Goal: Task Accomplishment & Management: Manage account settings

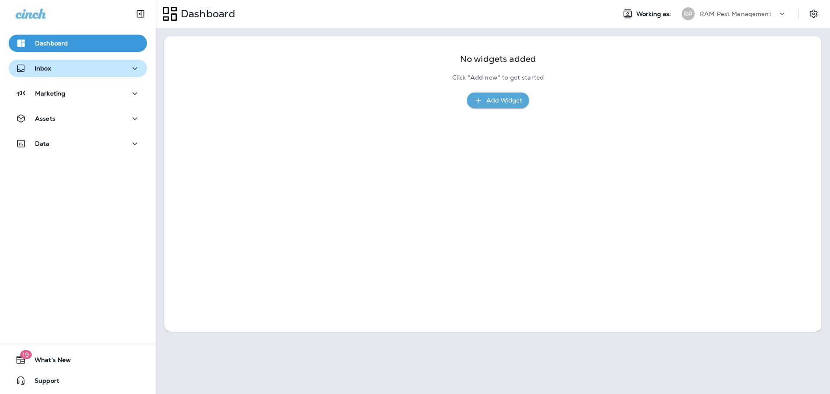
click at [72, 70] on div "Inbox" at bounding box center [78, 68] width 125 height 11
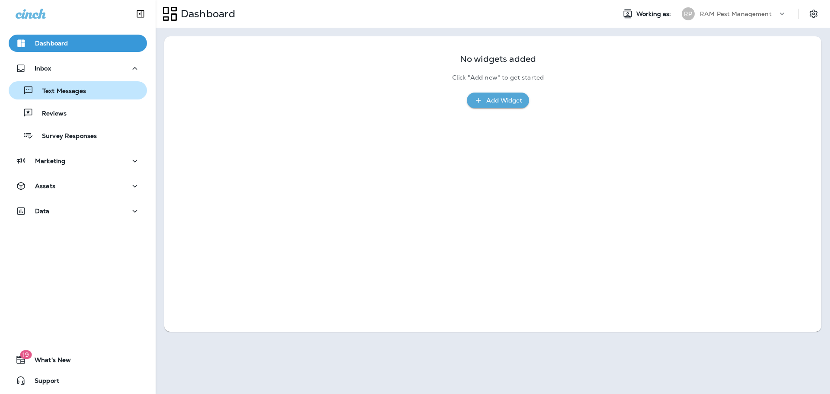
click at [95, 89] on div "Text Messages" at bounding box center [77, 90] width 131 height 13
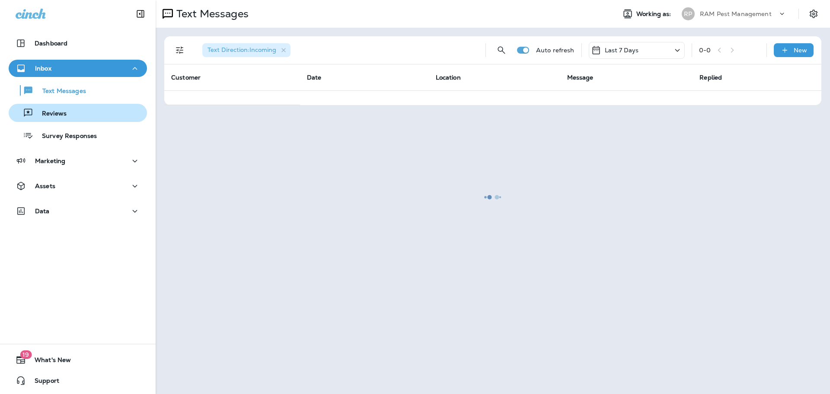
click at [81, 109] on div "Reviews" at bounding box center [77, 112] width 131 height 13
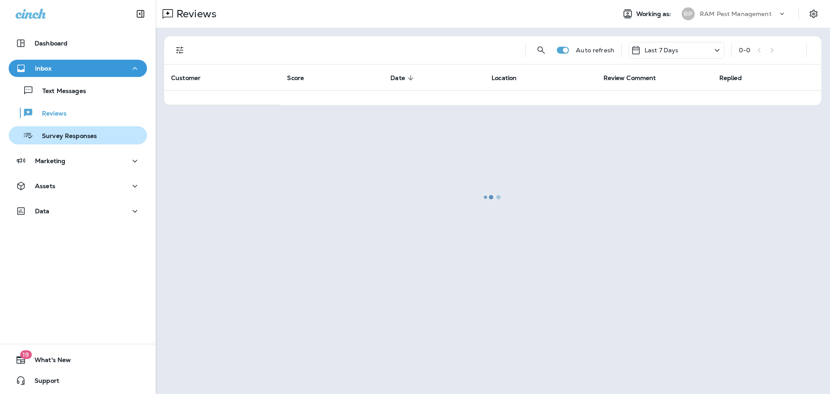
click at [72, 139] on p "Survey Responses" at bounding box center [65, 136] width 64 height 8
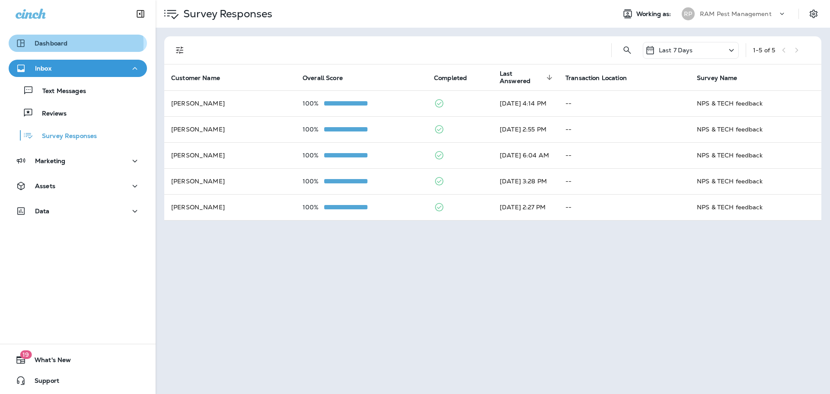
click at [52, 44] on p "Dashboard" at bounding box center [51, 43] width 33 height 7
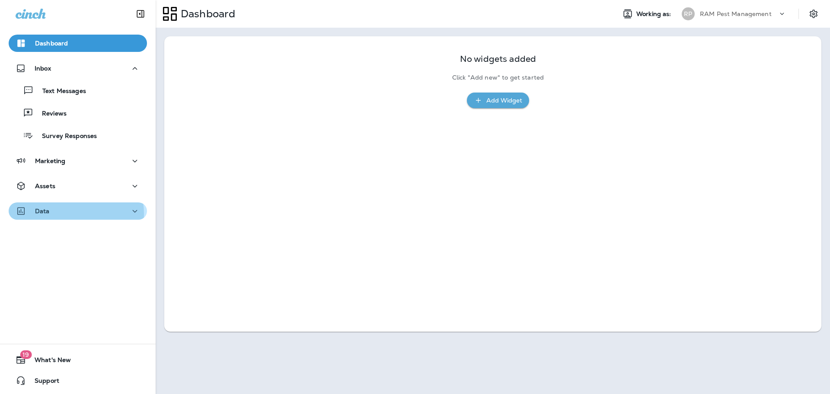
click at [72, 213] on div "Data" at bounding box center [78, 211] width 125 height 11
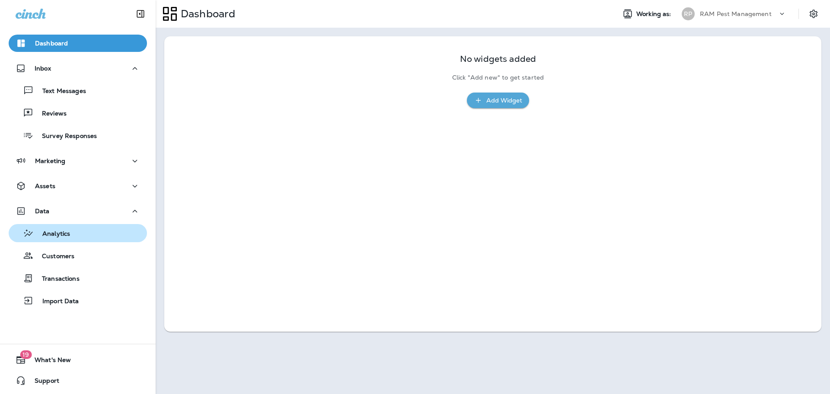
click at [92, 236] on div "Analytics" at bounding box center [77, 233] width 131 height 13
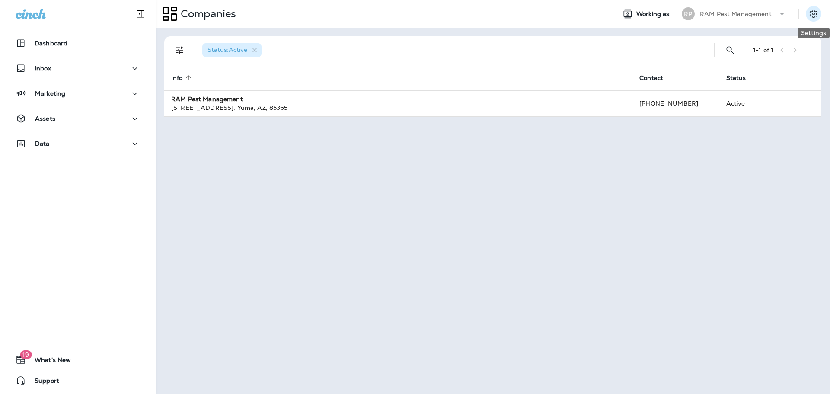
click at [820, 17] on button "Settings" at bounding box center [814, 14] width 16 height 16
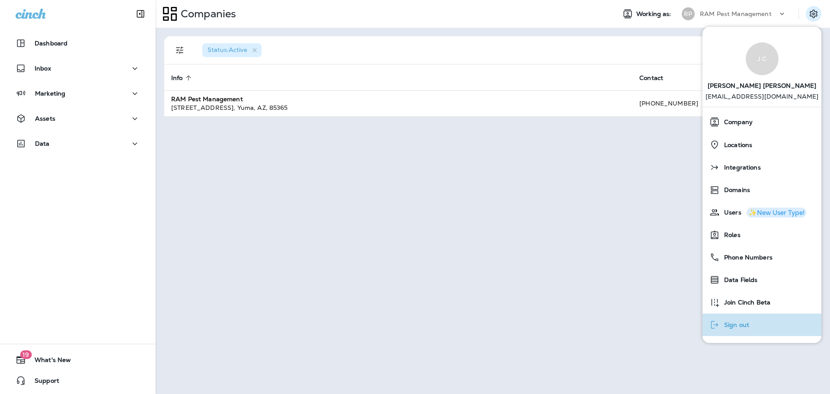
click at [782, 328] on button "Sign out" at bounding box center [762, 325] width 119 height 22
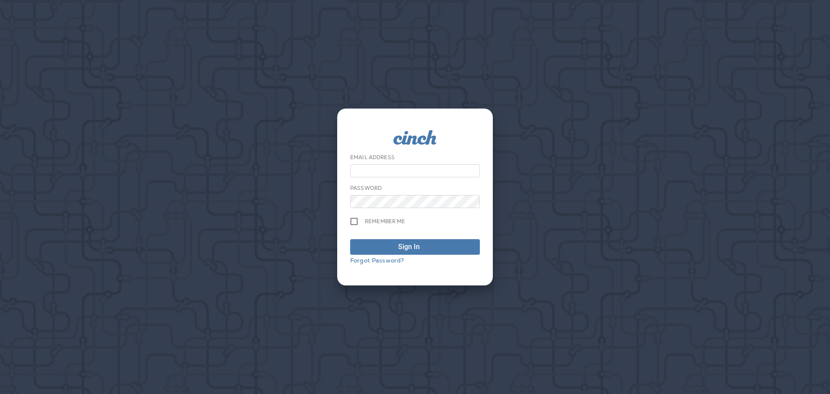
type input "**********"
